Goal: Information Seeking & Learning: Learn about a topic

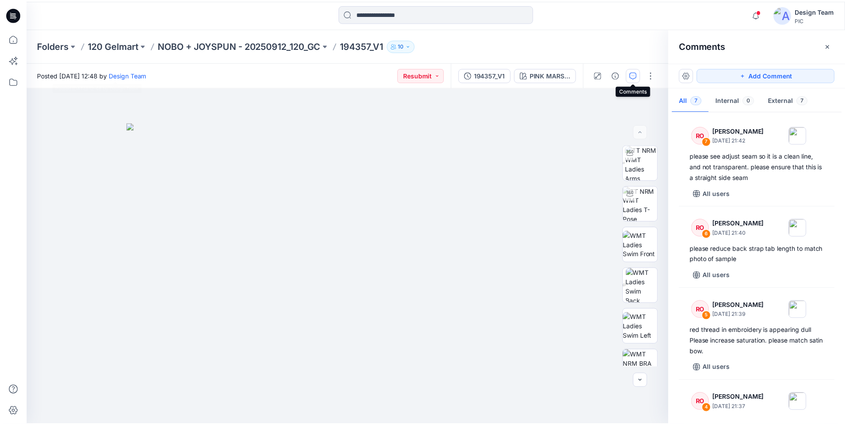
scroll to position [256, 0]
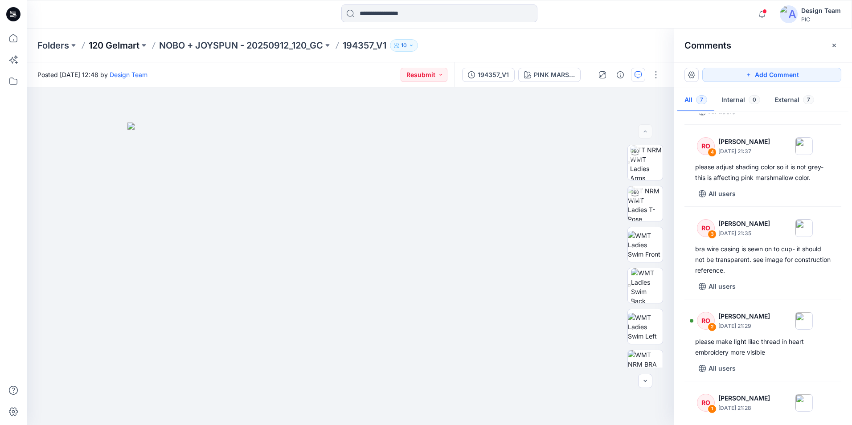
click at [113, 45] on p "120 Gelmart" at bounding box center [114, 45] width 51 height 12
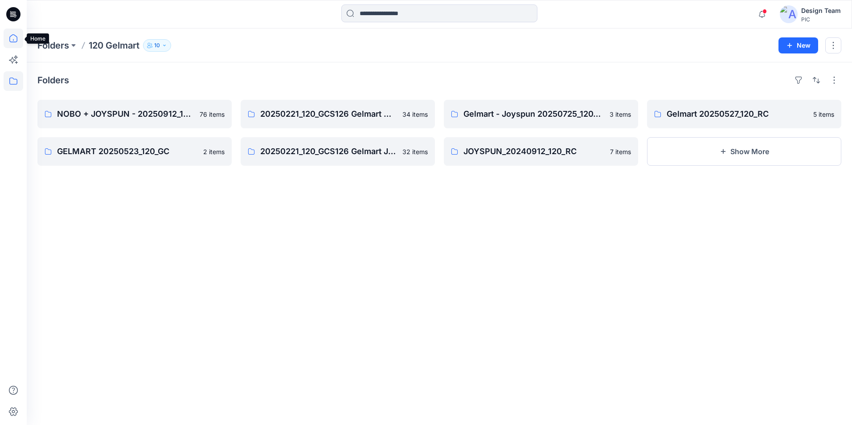
click at [4, 34] on icon at bounding box center [14, 39] width 20 height 20
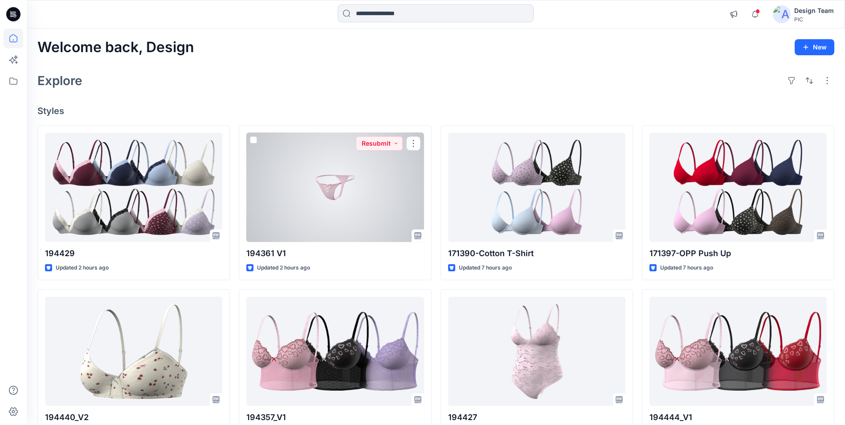
click at [336, 216] on div at bounding box center [334, 187] width 177 height 109
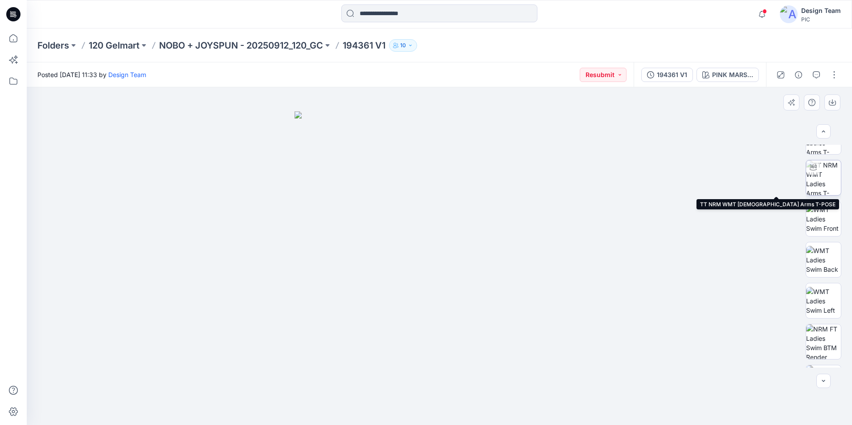
scroll to position [141, 0]
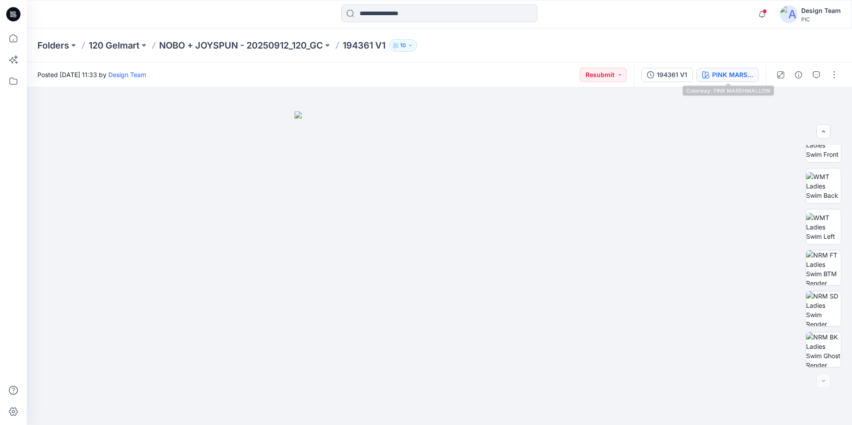
click at [734, 78] on div "PINK MARSHMALLOW" at bounding box center [732, 75] width 41 height 10
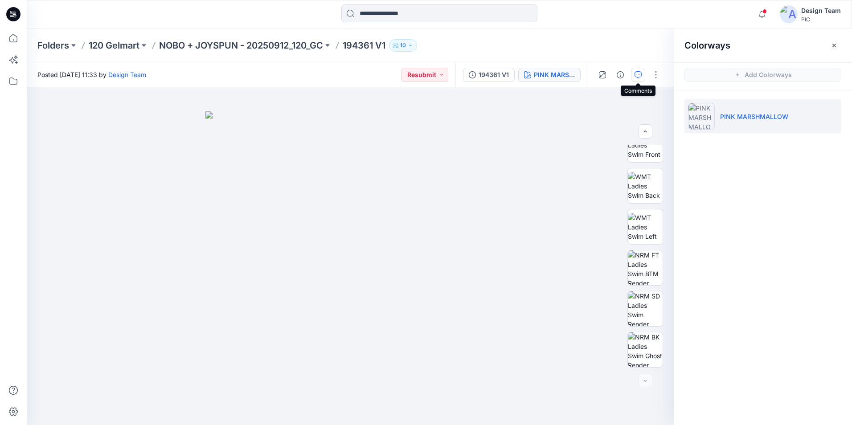
click at [640, 76] on icon "button" at bounding box center [638, 74] width 7 height 7
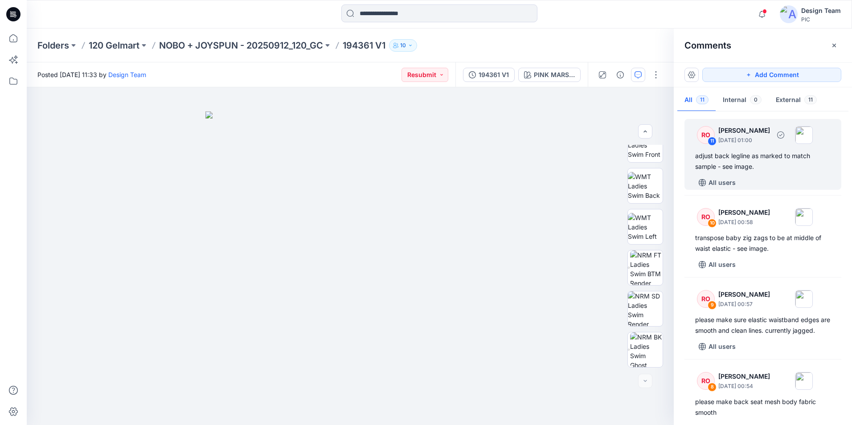
click at [772, 175] on div "RO 11 [PERSON_NAME] [DATE] 01:00 adjust back legline as marked to match sample …" at bounding box center [762, 154] width 157 height 71
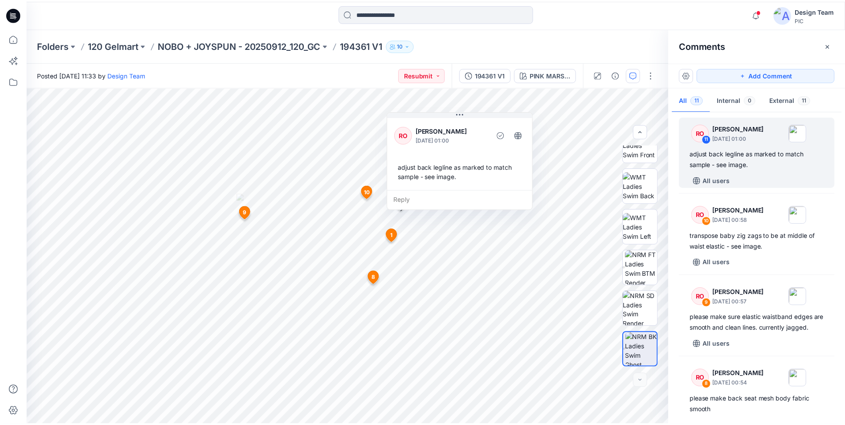
scroll to position [0, 0]
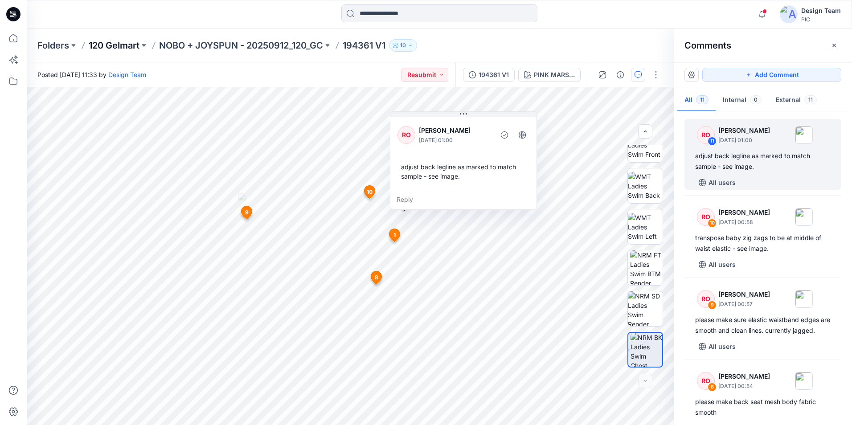
click at [106, 43] on p "120 Gelmart" at bounding box center [114, 45] width 51 height 12
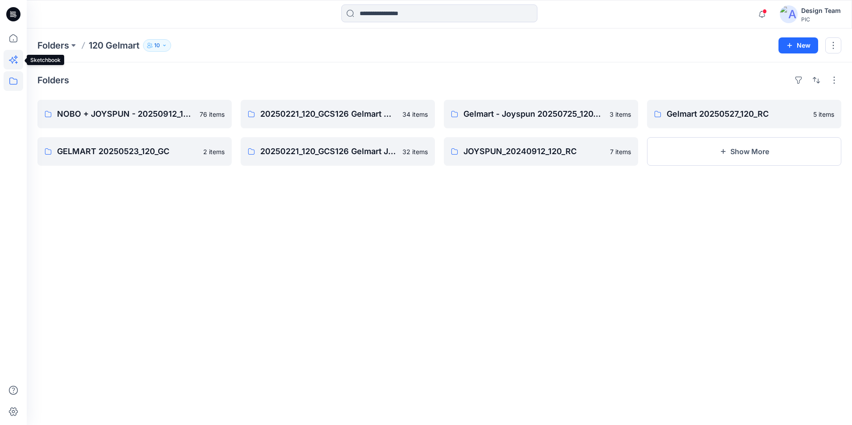
click at [16, 59] on icon at bounding box center [16, 57] width 4 height 4
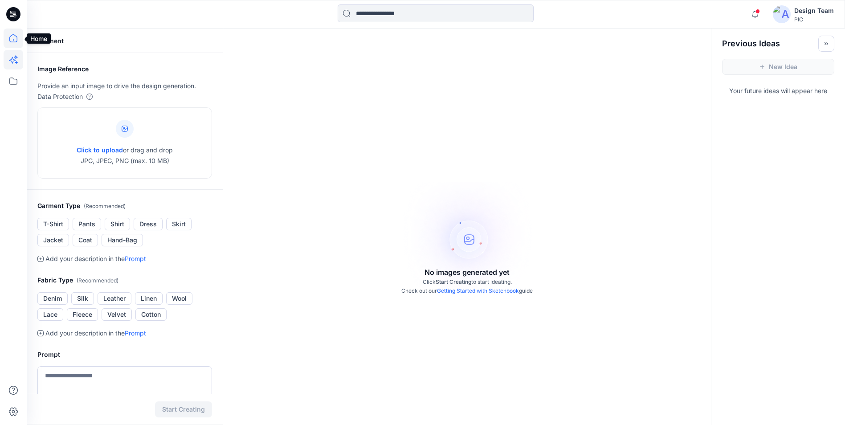
click at [20, 39] on icon at bounding box center [14, 39] width 20 height 20
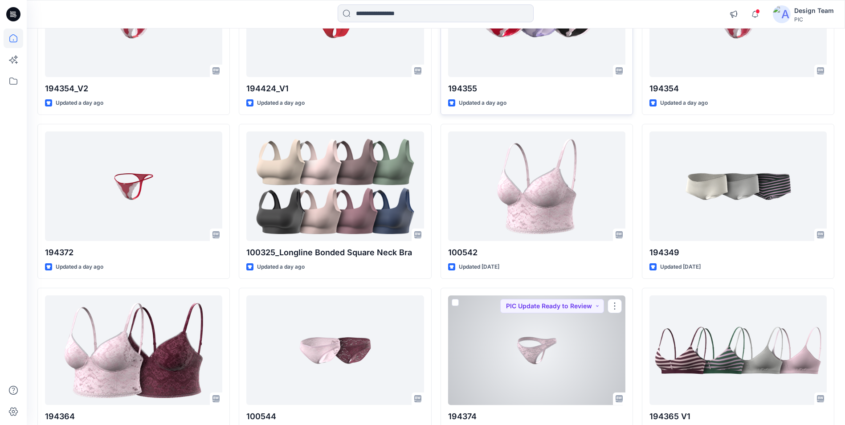
scroll to position [2147, 0]
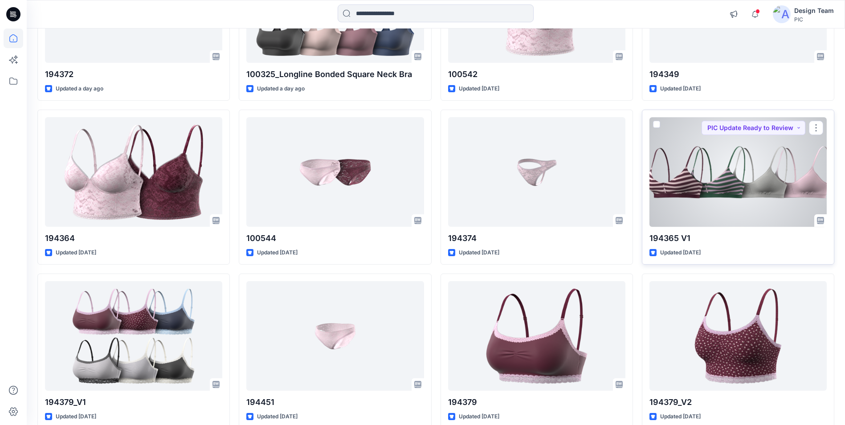
click at [696, 197] on div at bounding box center [738, 171] width 177 height 109
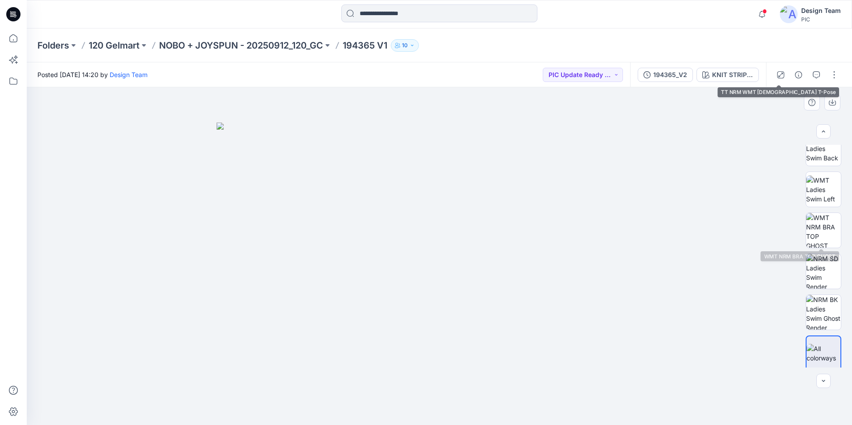
scroll to position [182, 0]
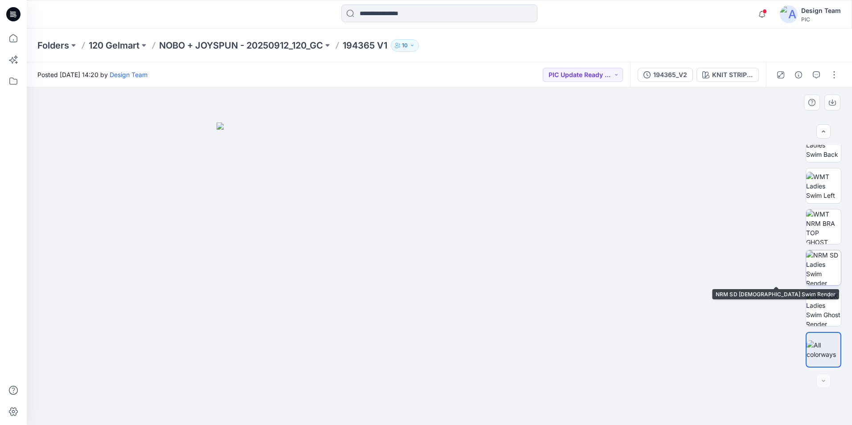
click at [821, 276] on img at bounding box center [823, 267] width 35 height 35
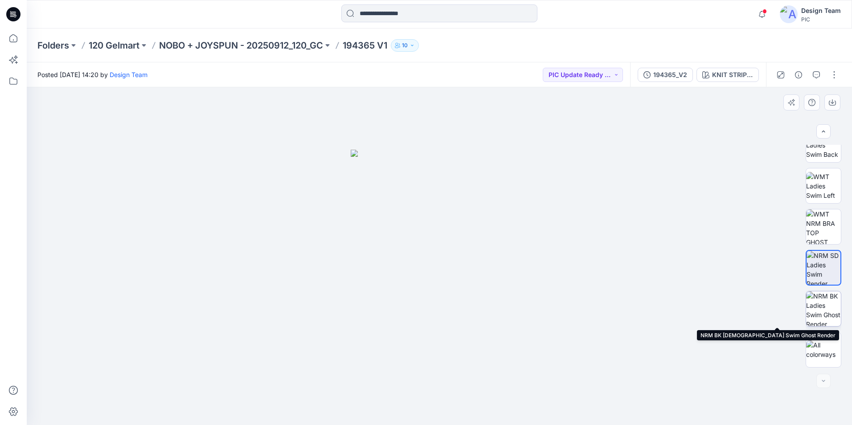
click at [833, 320] on img at bounding box center [823, 308] width 35 height 35
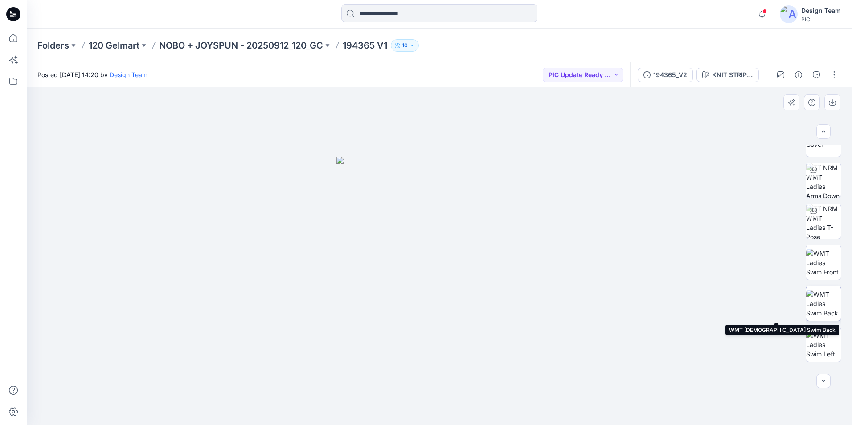
scroll to position [0, 0]
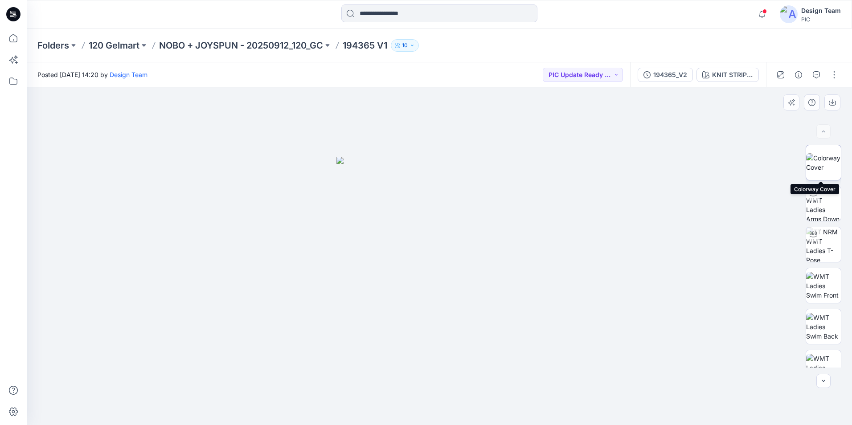
click at [818, 172] on img at bounding box center [823, 162] width 35 height 19
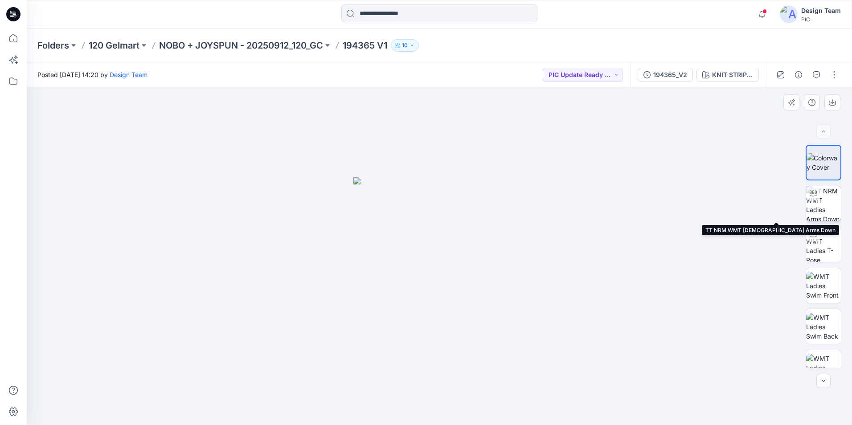
click at [818, 209] on img at bounding box center [823, 203] width 35 height 35
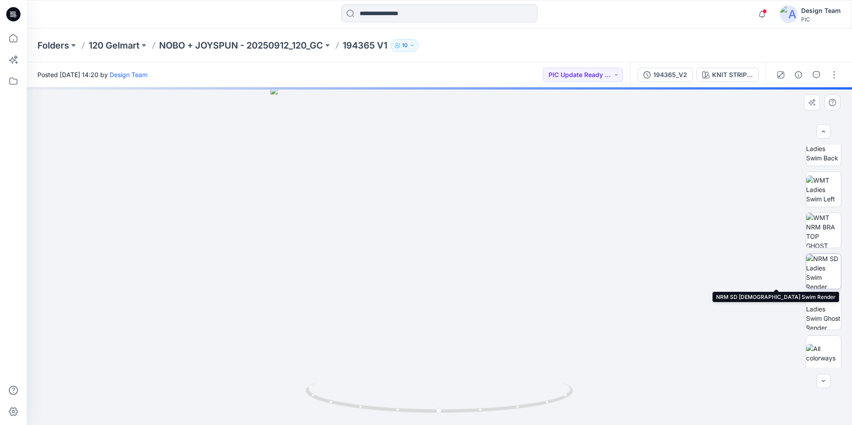
scroll to position [182, 0]
click at [823, 269] on img at bounding box center [823, 267] width 35 height 35
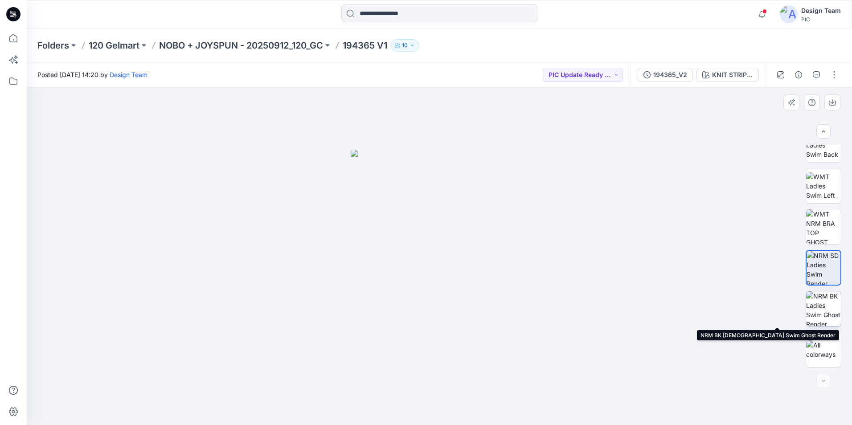
click at [826, 314] on img at bounding box center [823, 308] width 35 height 35
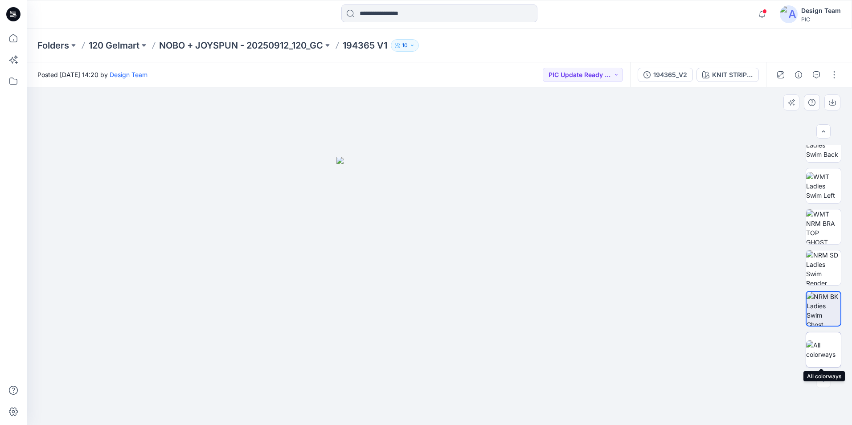
click at [827, 343] on img at bounding box center [823, 349] width 35 height 19
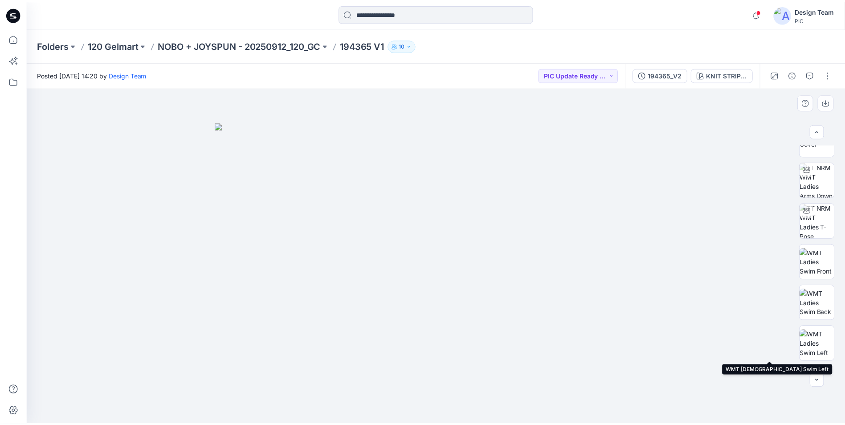
scroll to position [0, 0]
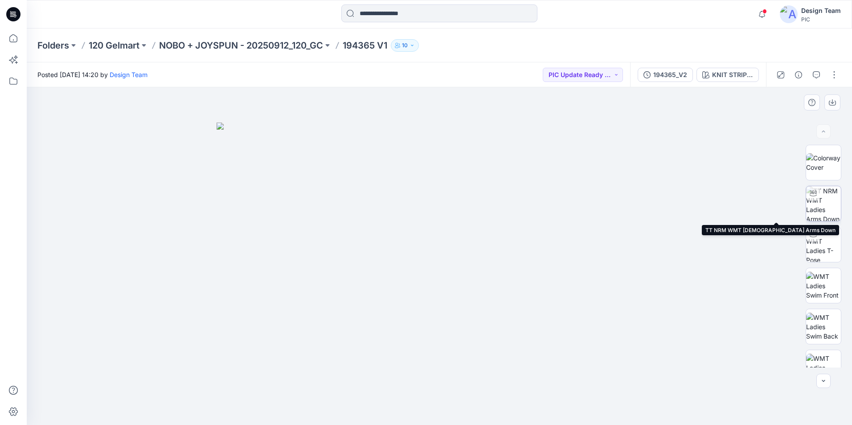
click at [827, 208] on img at bounding box center [823, 203] width 35 height 35
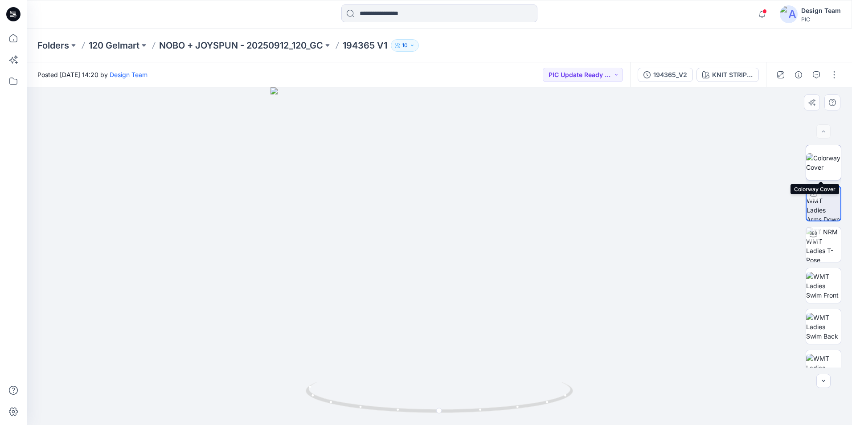
click at [817, 168] on img at bounding box center [823, 162] width 35 height 19
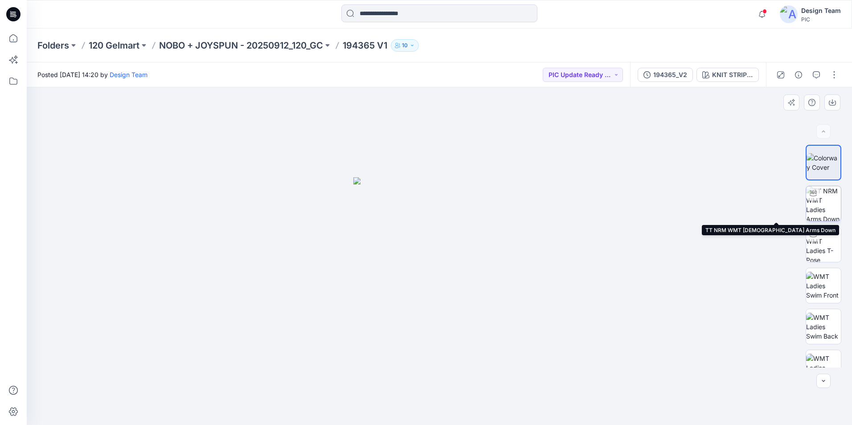
click at [825, 197] on img at bounding box center [823, 203] width 35 height 35
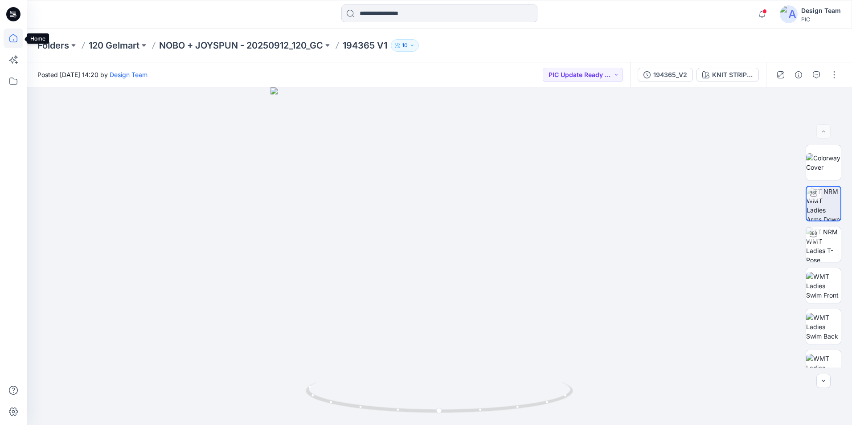
drag, startPoint x: 13, startPoint y: 33, endPoint x: 11, endPoint y: 41, distance: 8.3
click at [13, 33] on icon at bounding box center [14, 39] width 20 height 20
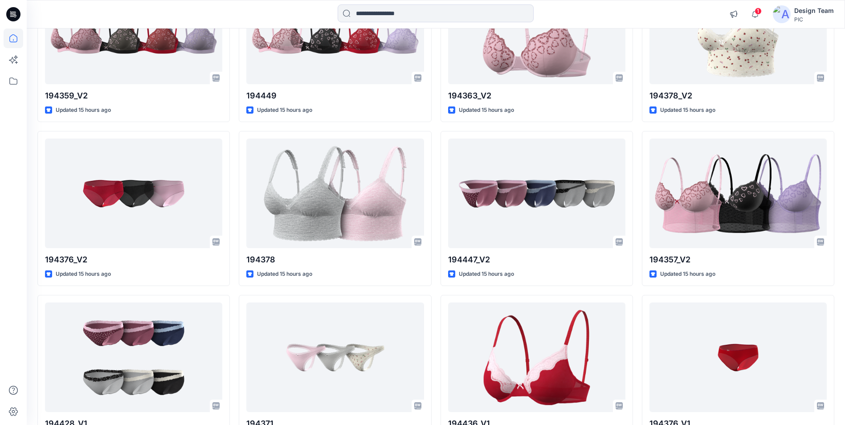
scroll to position [1159, 0]
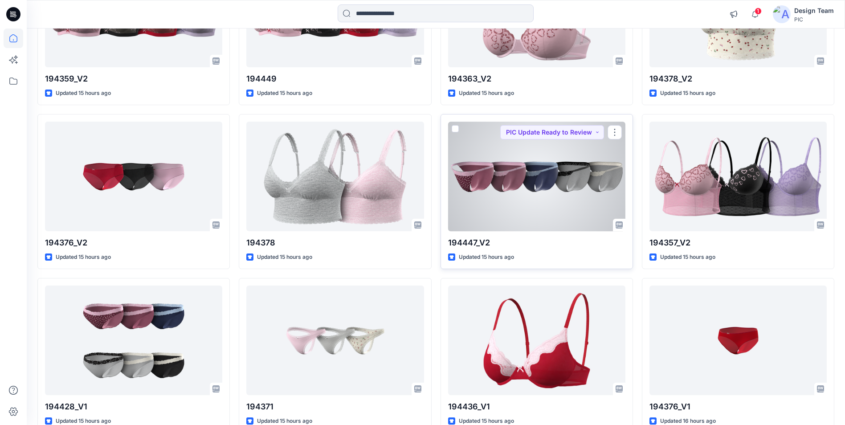
click at [513, 188] on div at bounding box center [536, 176] width 177 height 109
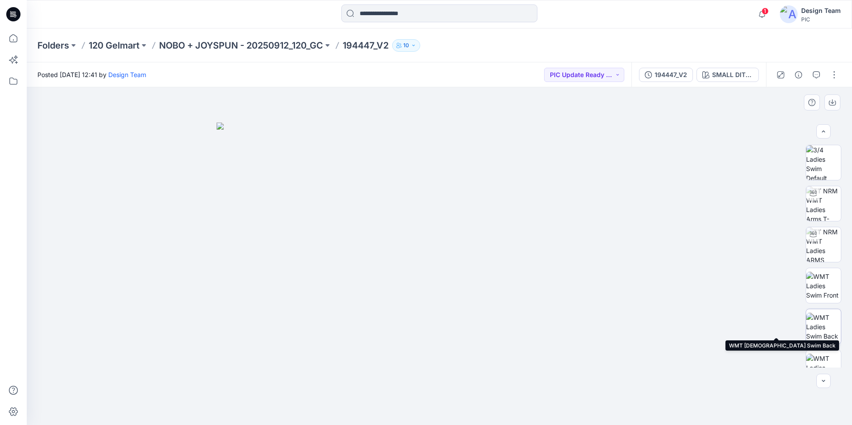
scroll to position [178, 0]
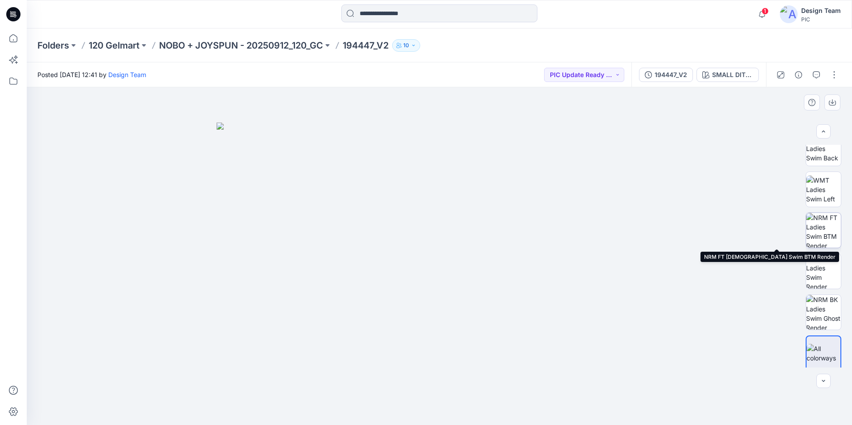
click at [815, 239] on img at bounding box center [823, 230] width 35 height 35
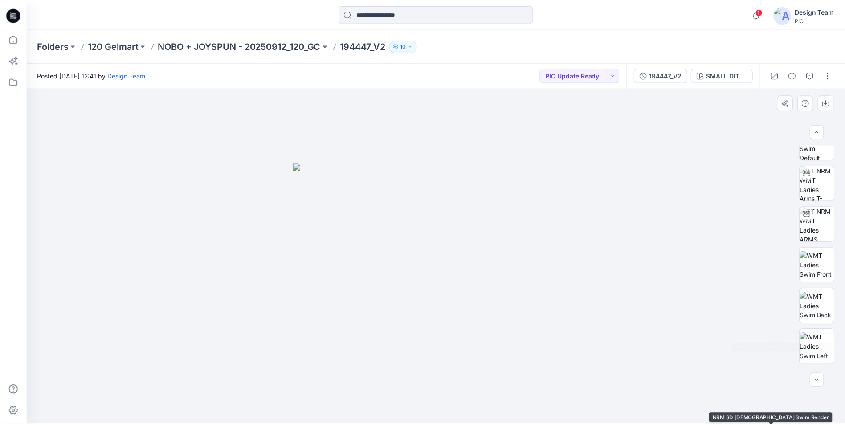
scroll to position [0, 0]
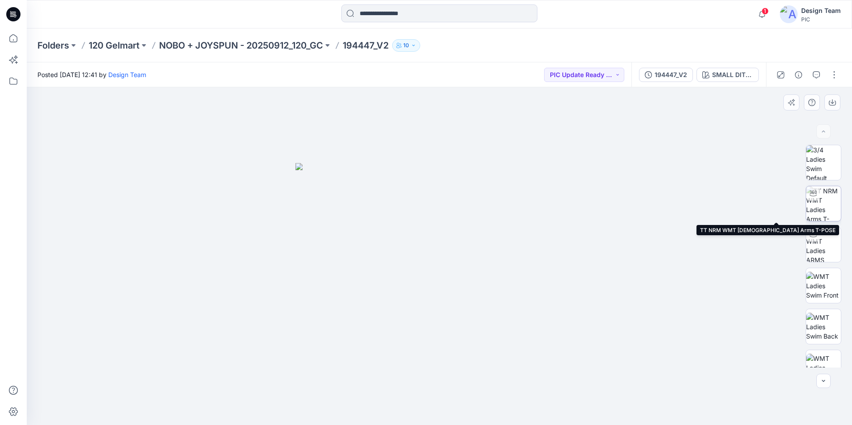
click at [823, 205] on img at bounding box center [823, 203] width 35 height 35
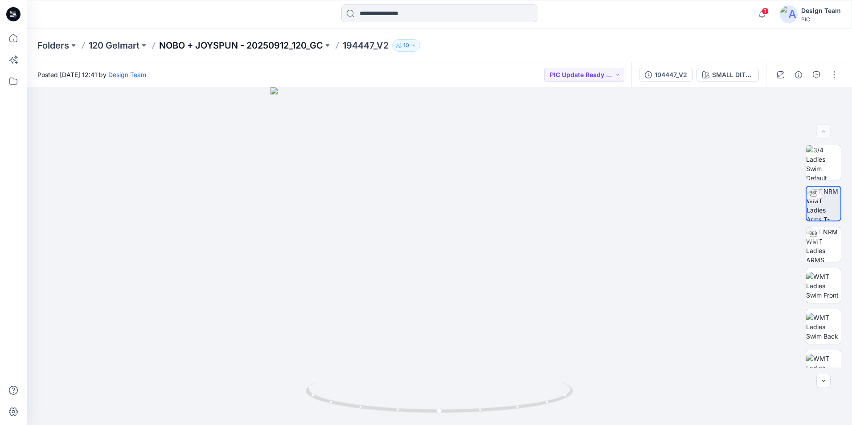
click at [245, 44] on p "NOBO + JOYSPUN - 20250912_120_GC" at bounding box center [241, 45] width 164 height 12
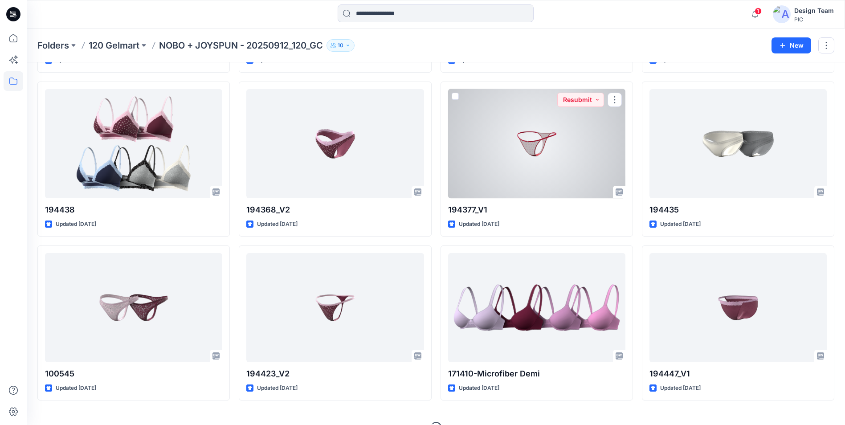
scroll to position [2660, 0]
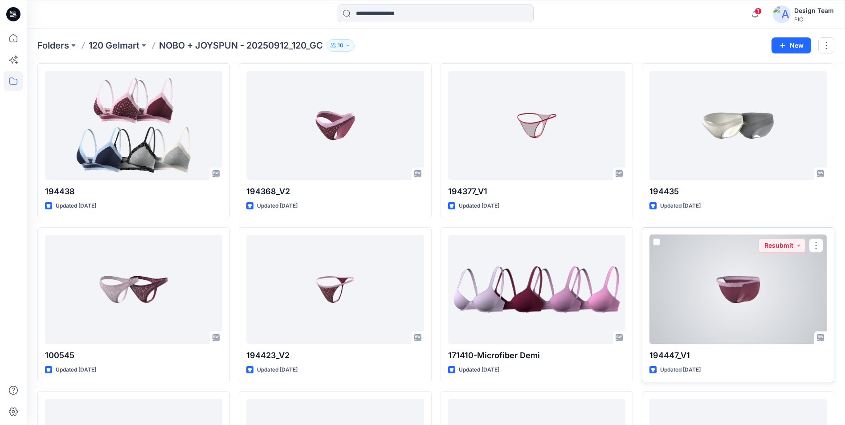
click at [743, 275] on div at bounding box center [738, 289] width 177 height 109
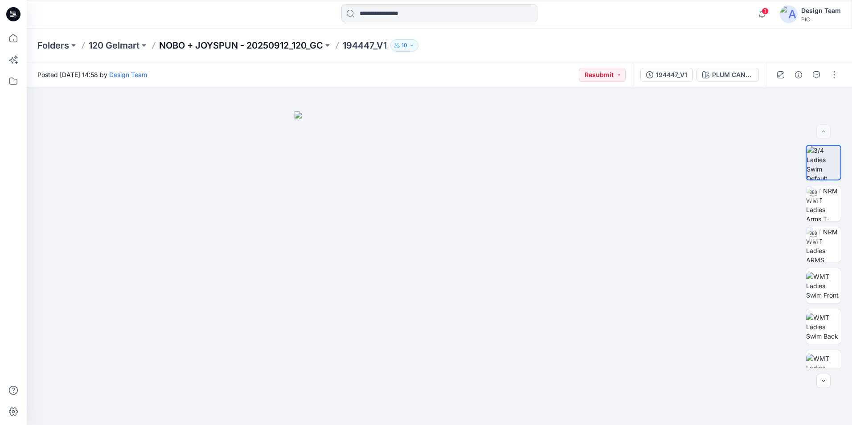
click at [299, 46] on p "NOBO + JOYSPUN - 20250912_120_GC" at bounding box center [241, 45] width 164 height 12
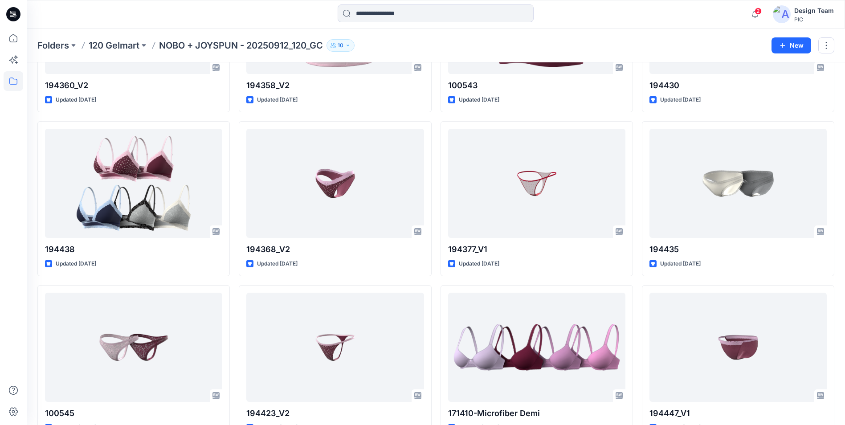
scroll to position [2629, 0]
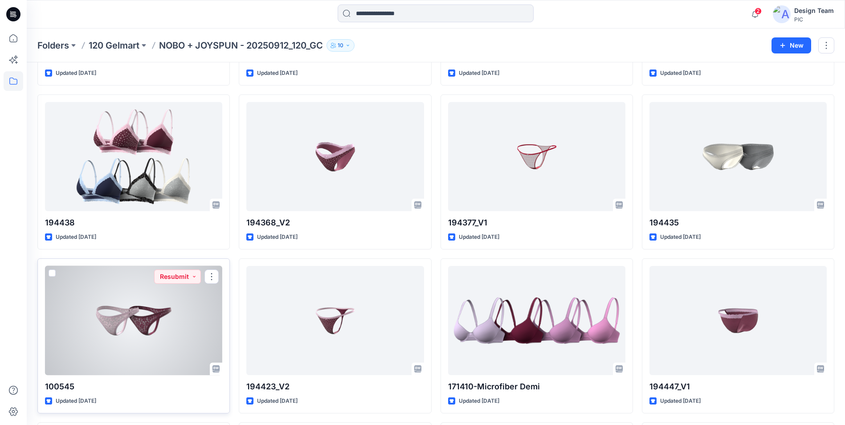
click at [128, 338] on div at bounding box center [133, 320] width 177 height 109
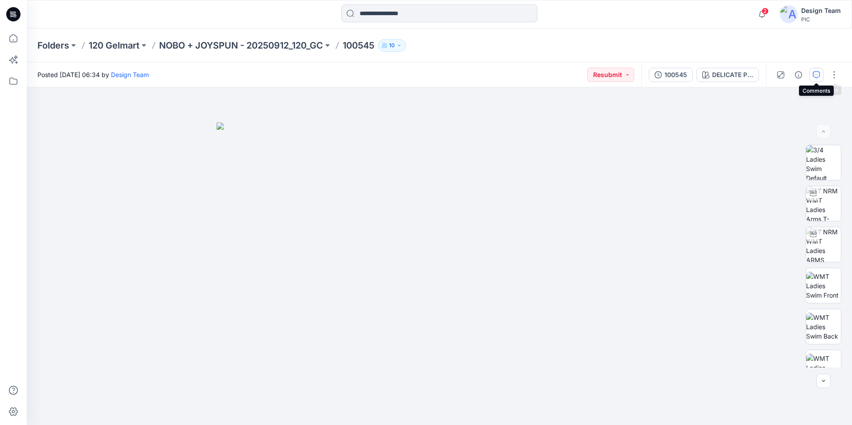
click at [819, 75] on icon "button" at bounding box center [816, 74] width 7 height 7
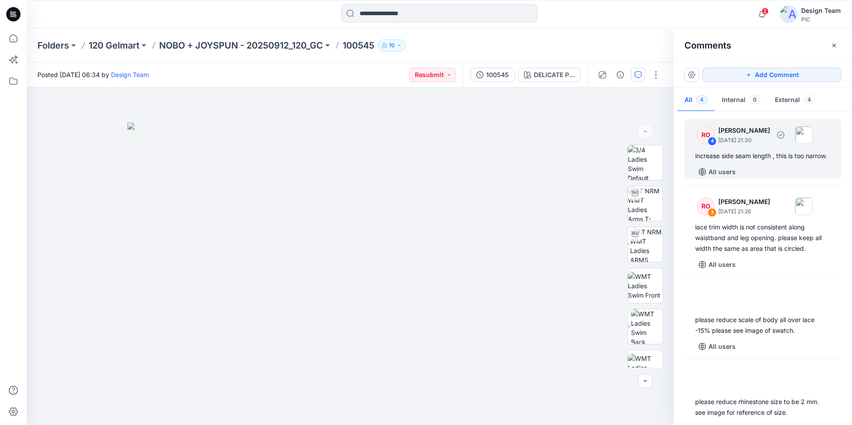
click at [782, 179] on div "All users" at bounding box center [768, 172] width 146 height 14
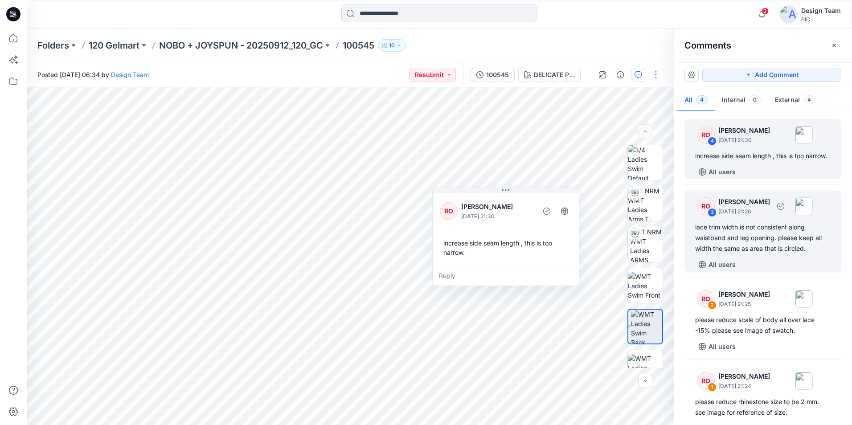
click at [774, 272] on div "All users" at bounding box center [768, 265] width 146 height 14
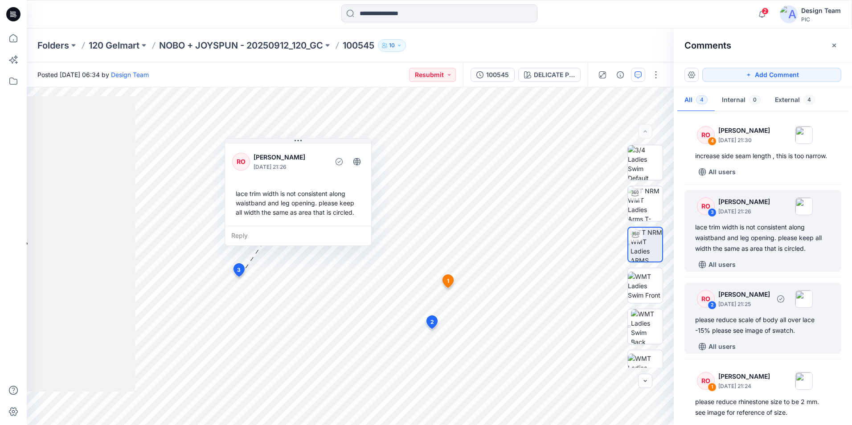
click at [745, 336] on div "please reduce scale of body all over lace -15% please see image of swatch." at bounding box center [762, 325] width 135 height 21
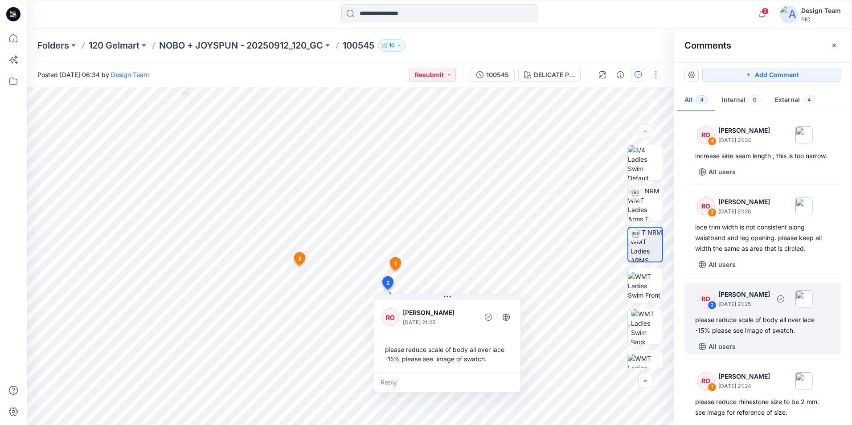
scroll to position [33, 0]
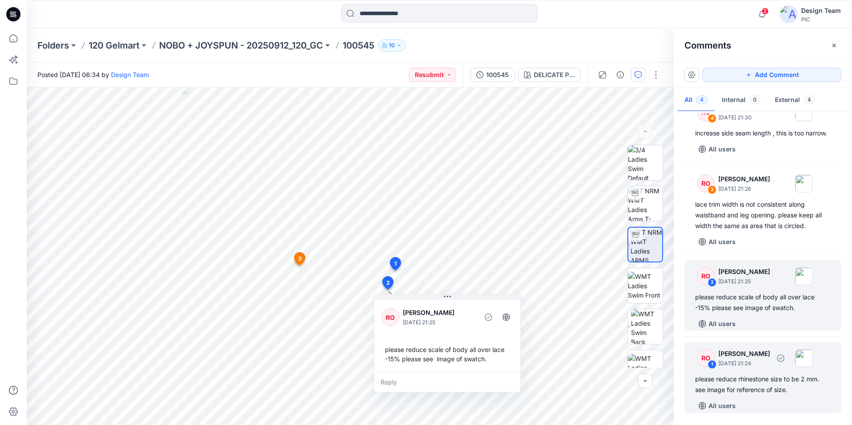
click at [801, 401] on div "All users" at bounding box center [768, 406] width 146 height 14
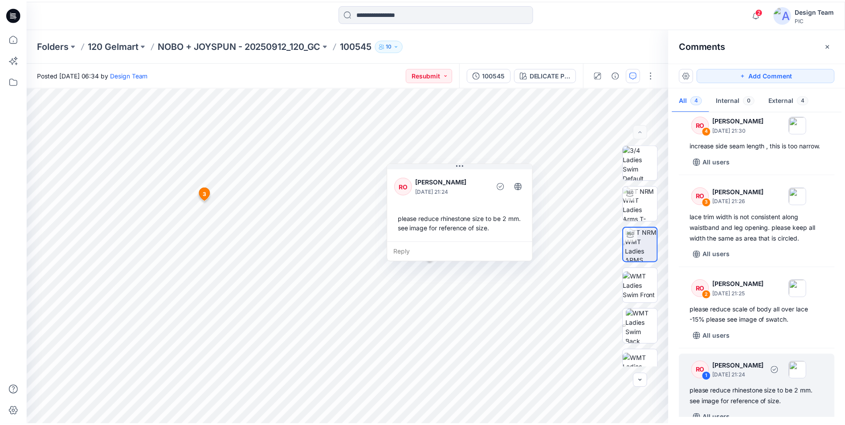
scroll to position [0, 0]
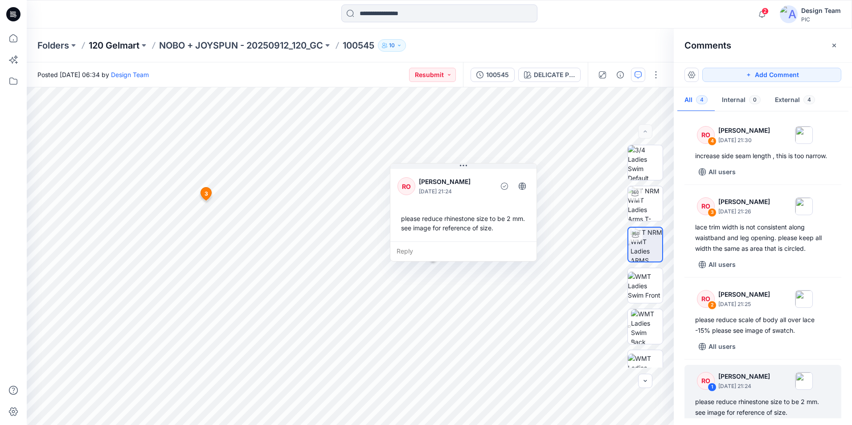
click at [131, 43] on p "120 Gelmart" at bounding box center [114, 45] width 51 height 12
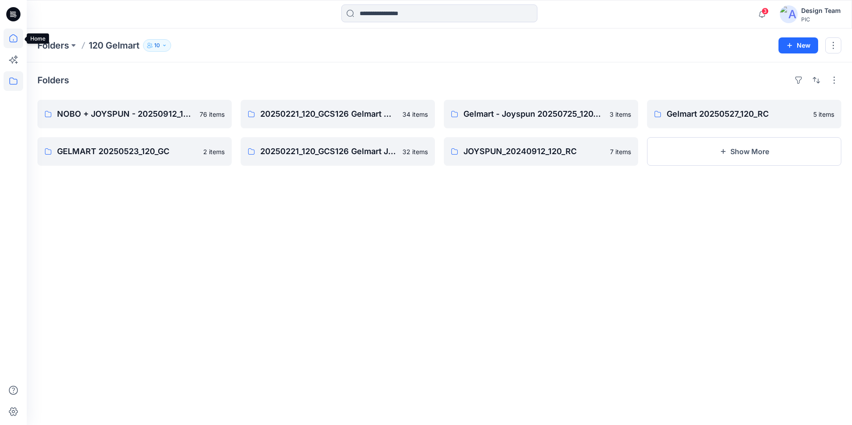
click at [16, 39] on icon at bounding box center [14, 39] width 20 height 20
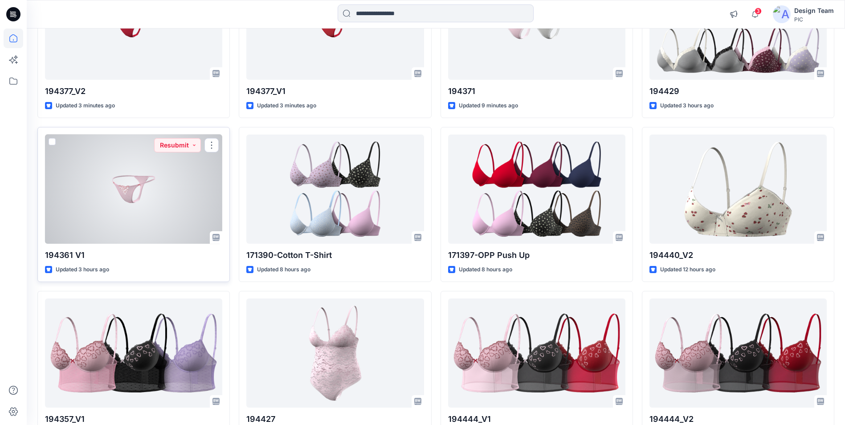
scroll to position [178, 0]
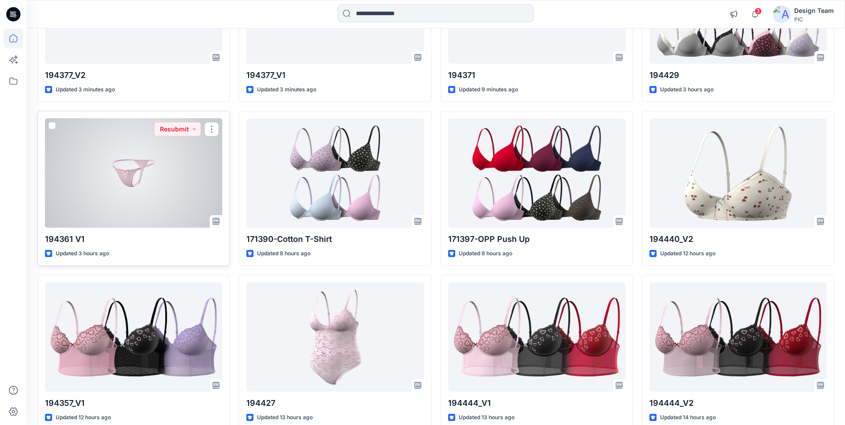
click at [148, 217] on div at bounding box center [133, 173] width 177 height 109
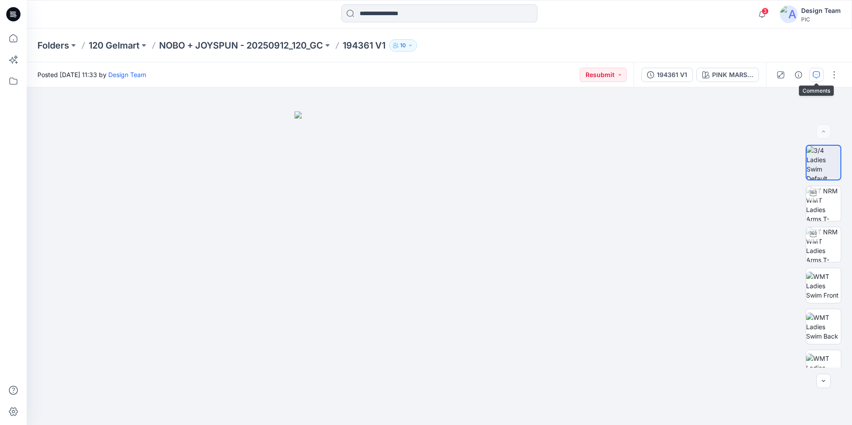
click at [811, 75] on button "button" at bounding box center [816, 75] width 14 height 14
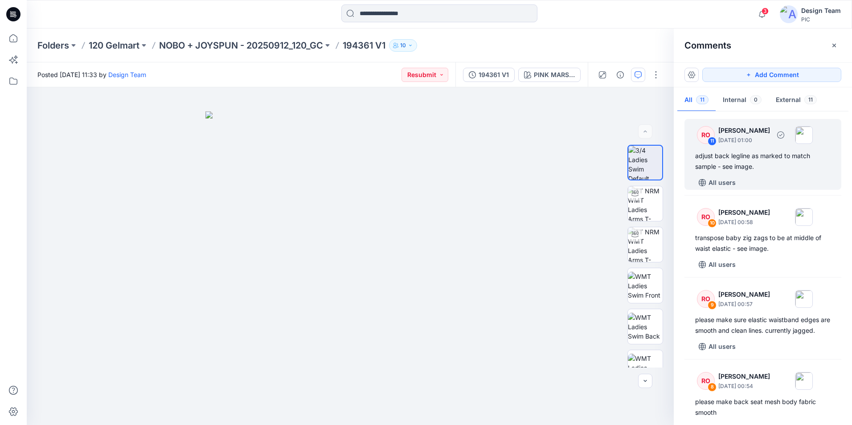
click at [786, 179] on div "All users" at bounding box center [768, 183] width 146 height 14
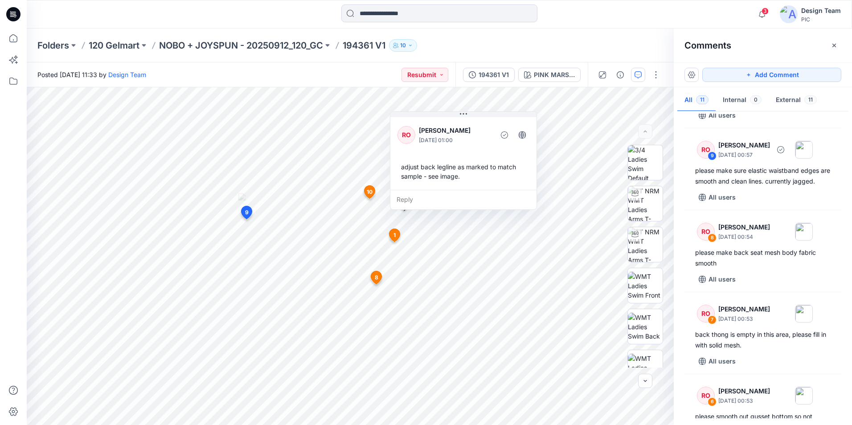
scroll to position [134, 0]
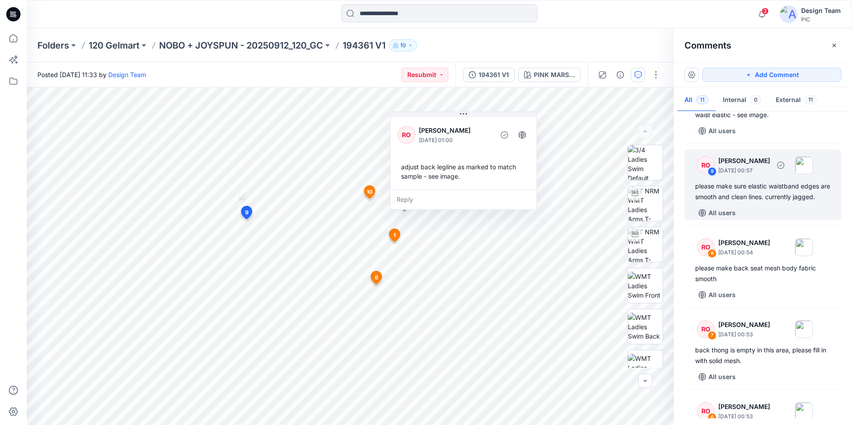
click at [759, 213] on div "RO 9 [PERSON_NAME] [DATE] 00:57 please make sure elastic waistband edges are sm…" at bounding box center [762, 184] width 157 height 71
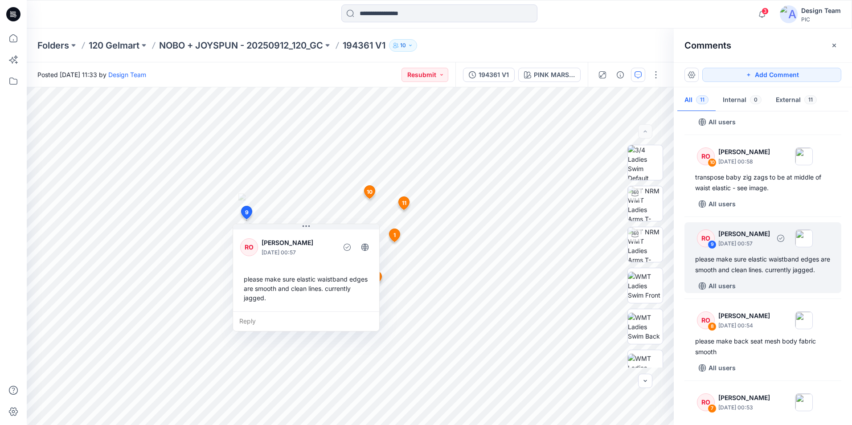
scroll to position [45, 0]
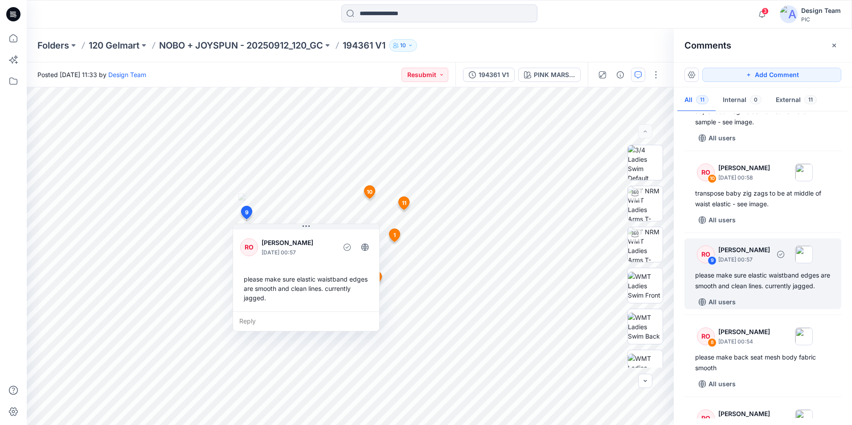
click at [753, 211] on div "RO 10 [PERSON_NAME] [DATE] 00:58 transpose baby zig zags to be at middle of wai…" at bounding box center [762, 191] width 157 height 71
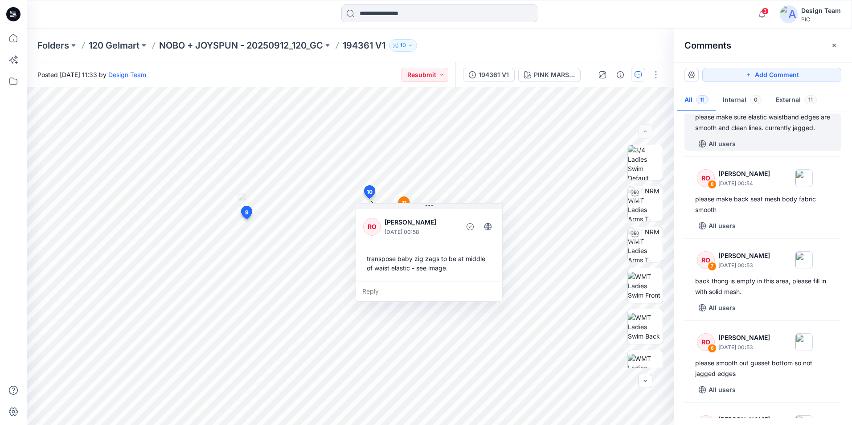
scroll to position [223, 0]
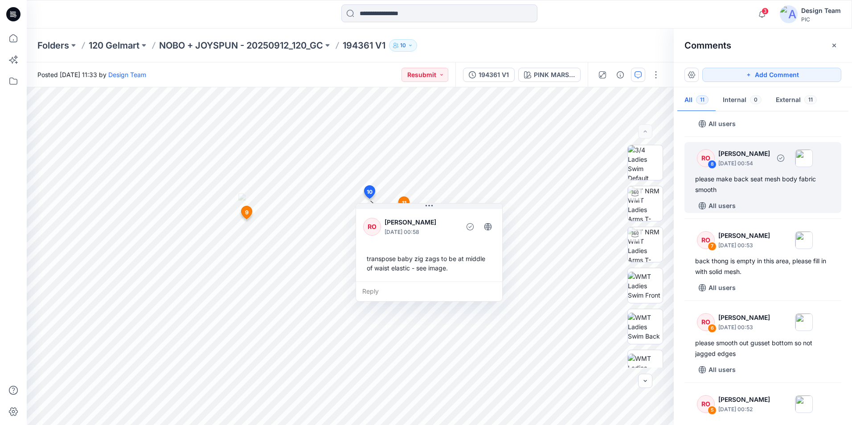
click at [757, 207] on div "RO 8 [PERSON_NAME] [DATE] 00:54 please make back seat mesh body fabric smooth A…" at bounding box center [762, 177] width 157 height 71
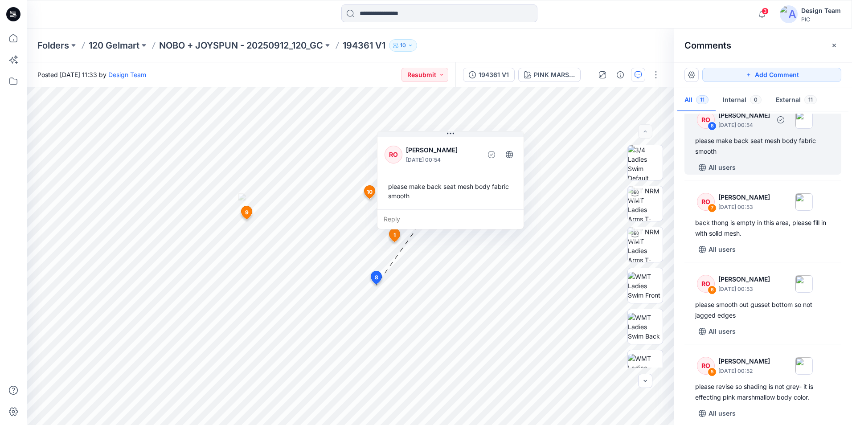
scroll to position [312, 0]
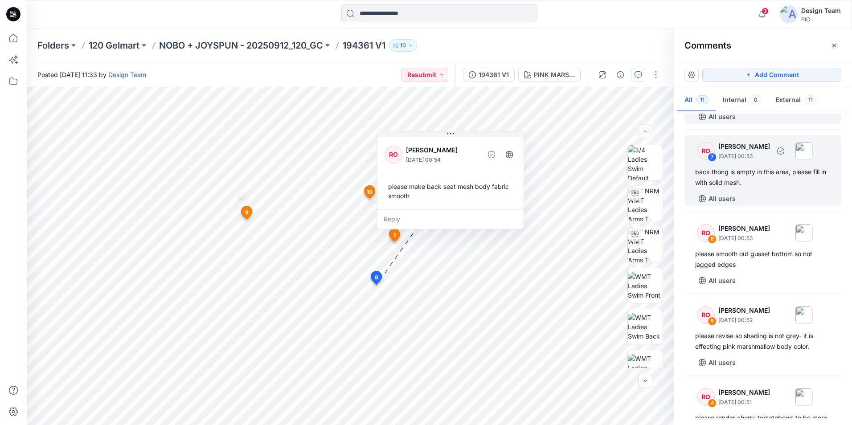
click at [754, 200] on div "RO 7 [PERSON_NAME] [DATE] 00:53 back thong is empty in this area, please fill i…" at bounding box center [762, 170] width 157 height 71
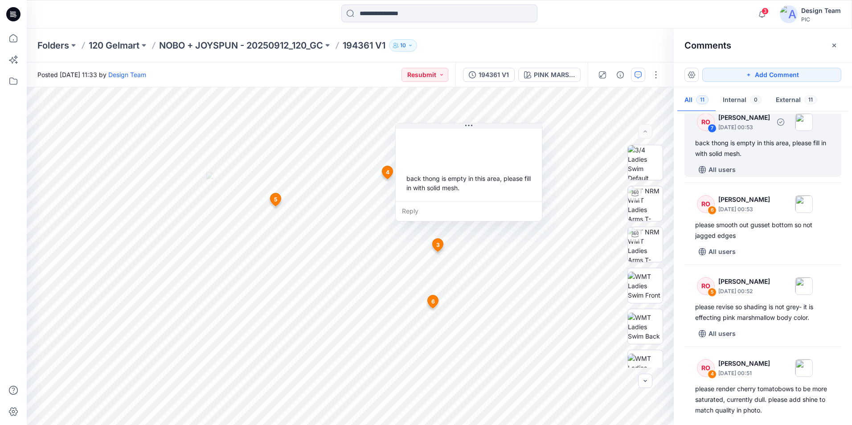
scroll to position [356, 0]
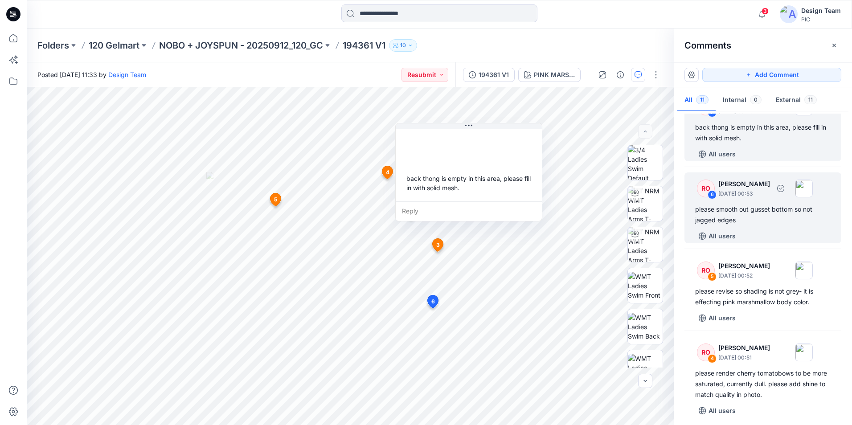
click at [755, 237] on div "RO 6 [PERSON_NAME] [DATE] 00:53 please smooth out gusset bottom so not jagged e…" at bounding box center [762, 207] width 157 height 71
